Goal: Information Seeking & Learning: Check status

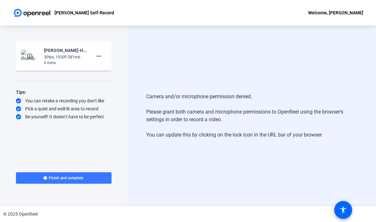
click at [69, 54] on div "[PERSON_NAME]-Host Week 2025-[PERSON_NAME] Self-Record-1756389470534-webcam" at bounding box center [65, 51] width 43 height 8
click at [76, 51] on div "[PERSON_NAME]-Host Week 2025-[PERSON_NAME] Self-Record-1756389470534-webcam" at bounding box center [65, 51] width 43 height 8
click at [68, 51] on div "[PERSON_NAME]-Host Week 2025-[PERSON_NAME] Self-Record-1756389470534-webcam" at bounding box center [65, 51] width 43 height 8
click at [44, 49] on div "[PERSON_NAME]-Host Week 2025-[PERSON_NAME] Self-Record-1756389470534-webcam" at bounding box center [65, 51] width 43 height 8
click at [68, 53] on div "[PERSON_NAME]-Host Week 2025-[PERSON_NAME] Self-Record-1756389470534-webcam" at bounding box center [65, 51] width 43 height 8
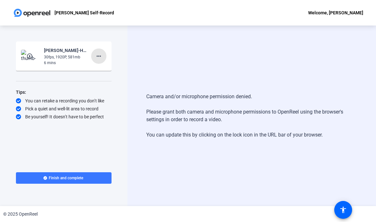
click at [97, 58] on mat-icon "more_horiz" at bounding box center [99, 56] width 8 height 8
click at [167, 59] on div at bounding box center [188, 111] width 376 height 222
click at [52, 55] on div "30fps, 1920P, 581mb" at bounding box center [65, 57] width 43 height 6
click at [53, 58] on div "30fps, 1920P, 581mb" at bounding box center [65, 57] width 43 height 6
click at [58, 51] on div "[PERSON_NAME]-Host Week 2025-[PERSON_NAME] Self-Record-1756389470534-webcam" at bounding box center [65, 51] width 43 height 8
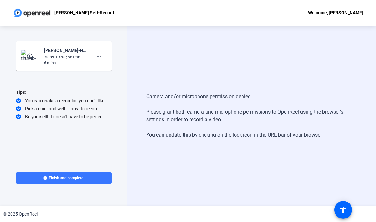
click at [226, 127] on div "Camera and/or microphone permission denied. Please grant both camera and microp…" at bounding box center [252, 115] width 212 height 59
click at [232, 109] on div "Camera and/or microphone permission denied. Please grant both camera and microp…" at bounding box center [252, 115] width 212 height 59
click at [74, 59] on div "30fps, 1920P, 581mb" at bounding box center [65, 57] width 43 height 6
